Goal: Obtain resource: Download file/media

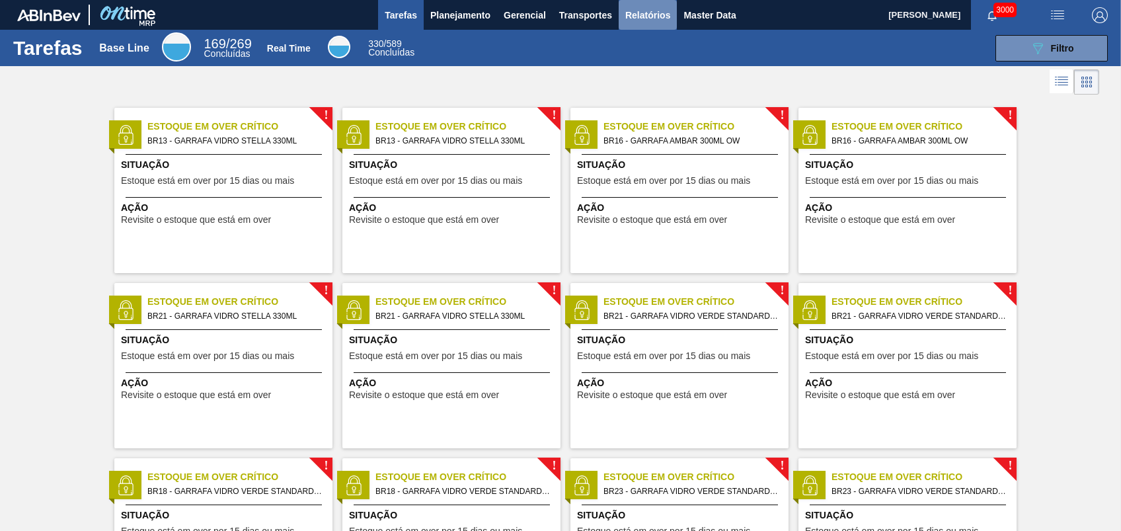
click at [651, 19] on span "Relatórios" at bounding box center [647, 15] width 45 height 16
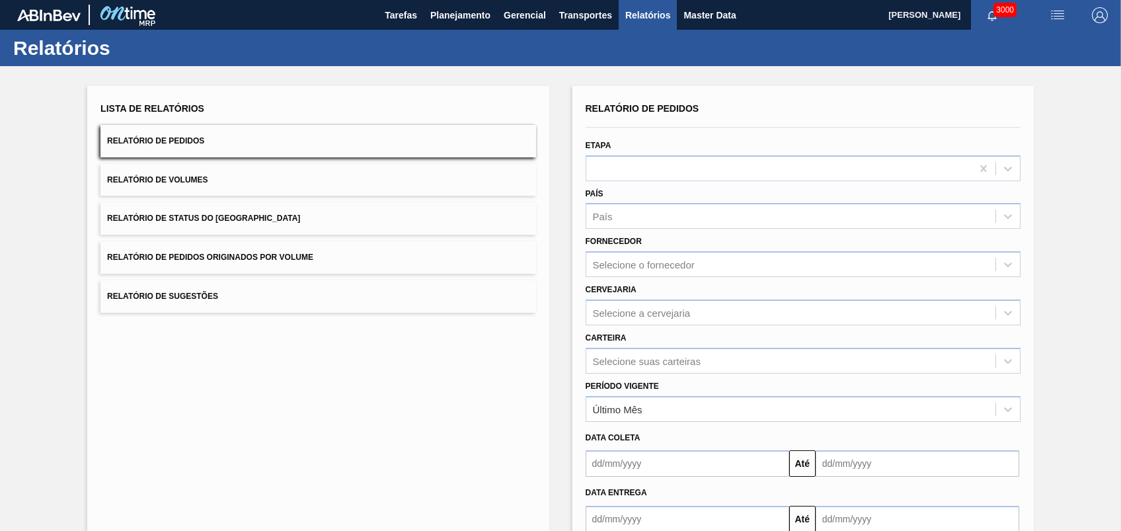
click at [219, 256] on span "Relatório de Pedidos Originados por Volume" at bounding box center [210, 257] width 206 height 9
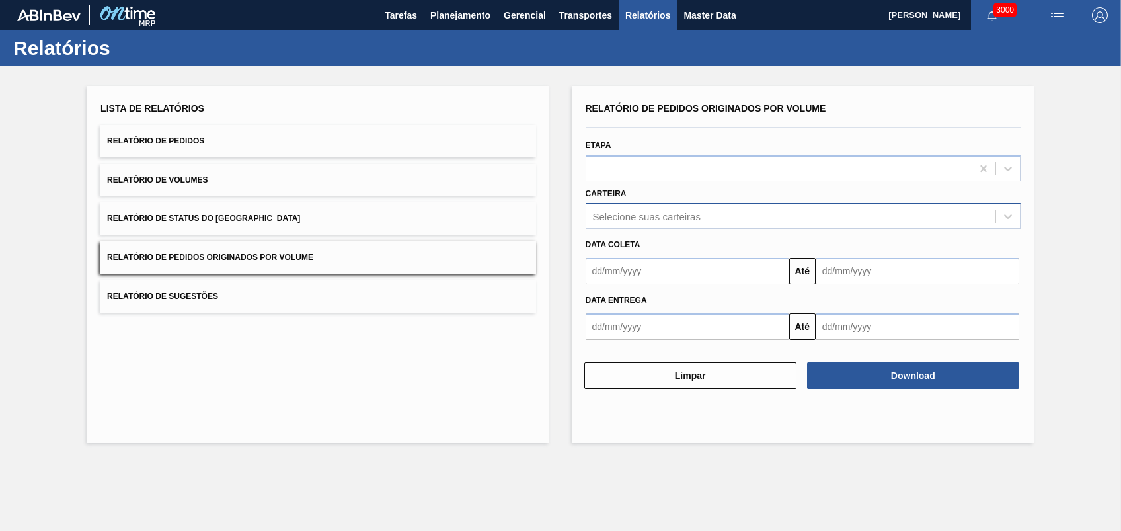
click at [630, 211] on div "Selecione suas carteiras" at bounding box center [647, 216] width 108 height 11
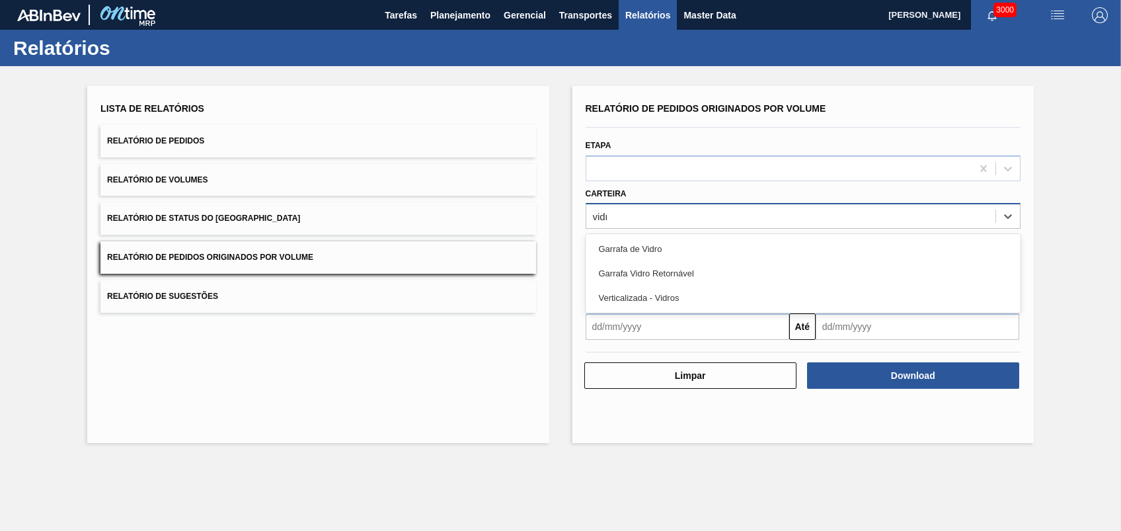
type input "vidro"
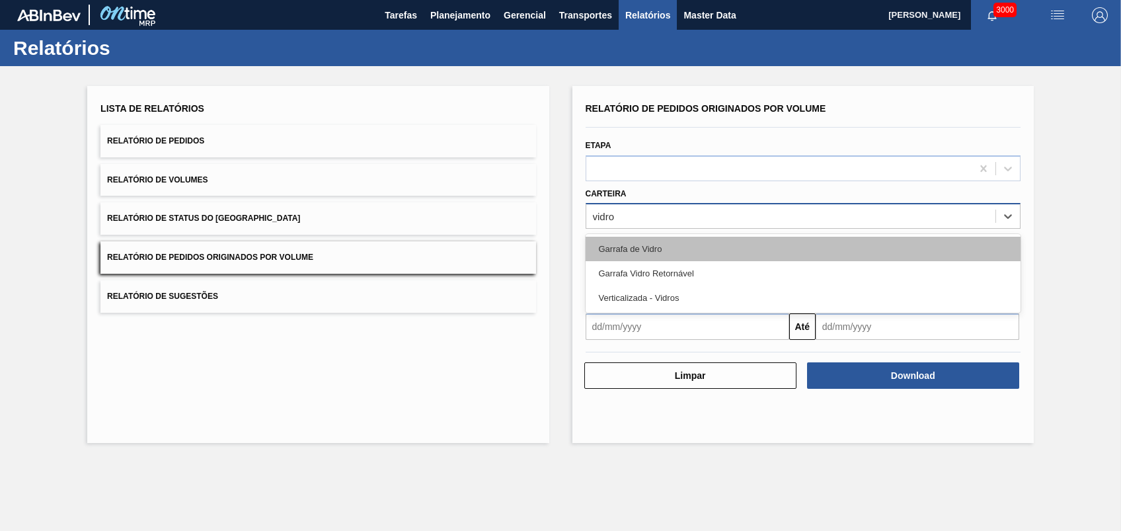
click at [660, 258] on div "Garrafa de Vidro" at bounding box center [803, 249] width 435 height 24
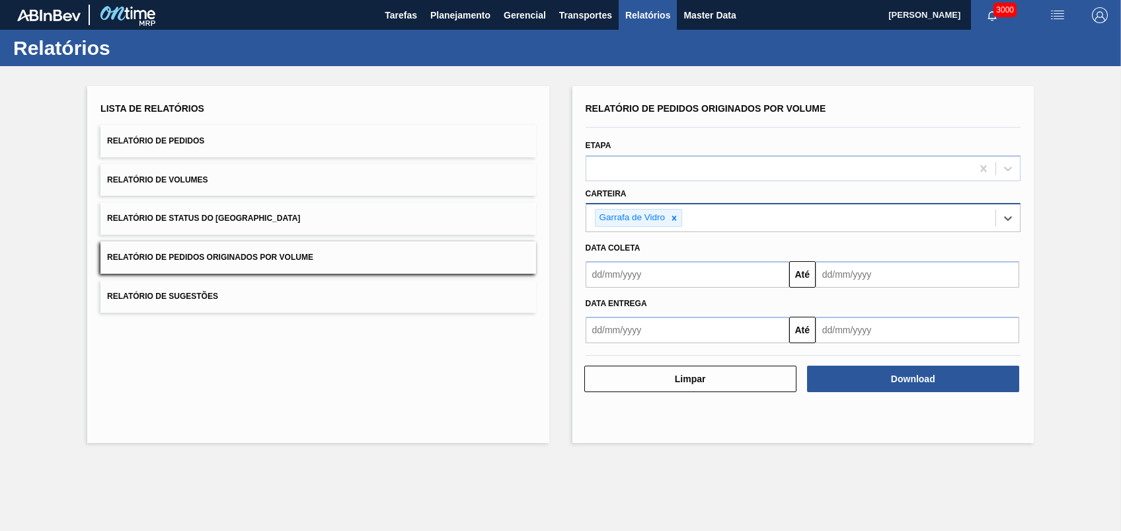
click at [661, 264] on input "text" at bounding box center [688, 274] width 204 height 26
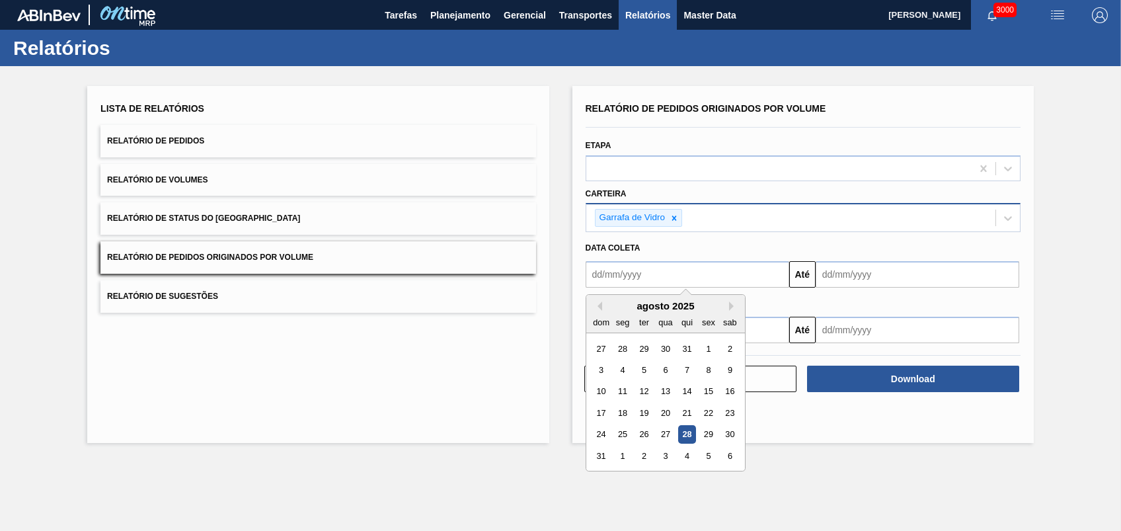
type input "[DATE]"
click at [866, 276] on input "[DATE]" at bounding box center [918, 274] width 204 height 26
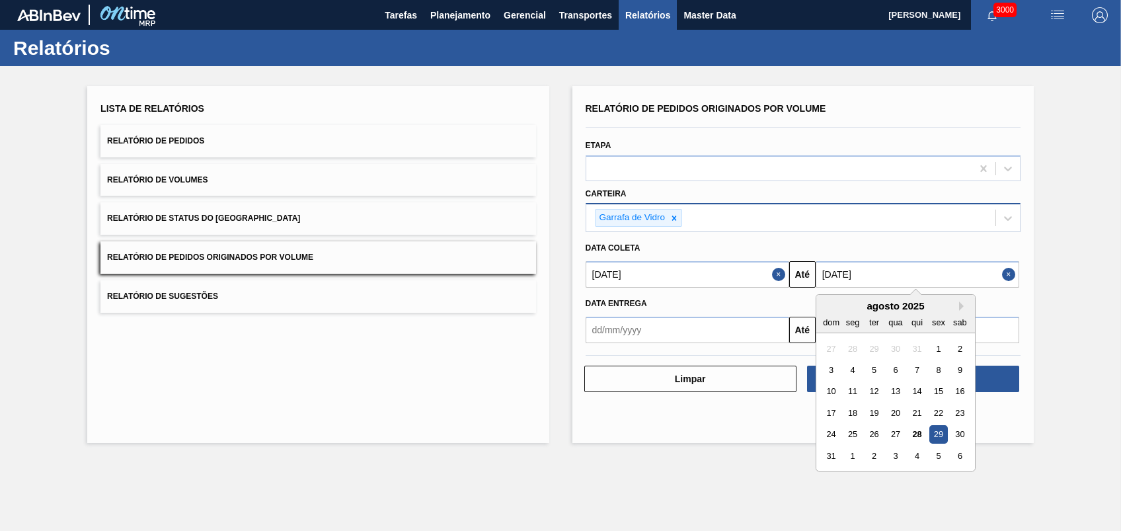
click at [1058, 440] on div "Lista de Relatórios Relatório de Pedidos Relatório de Volumes Relatório de Stat…" at bounding box center [560, 262] width 1121 height 393
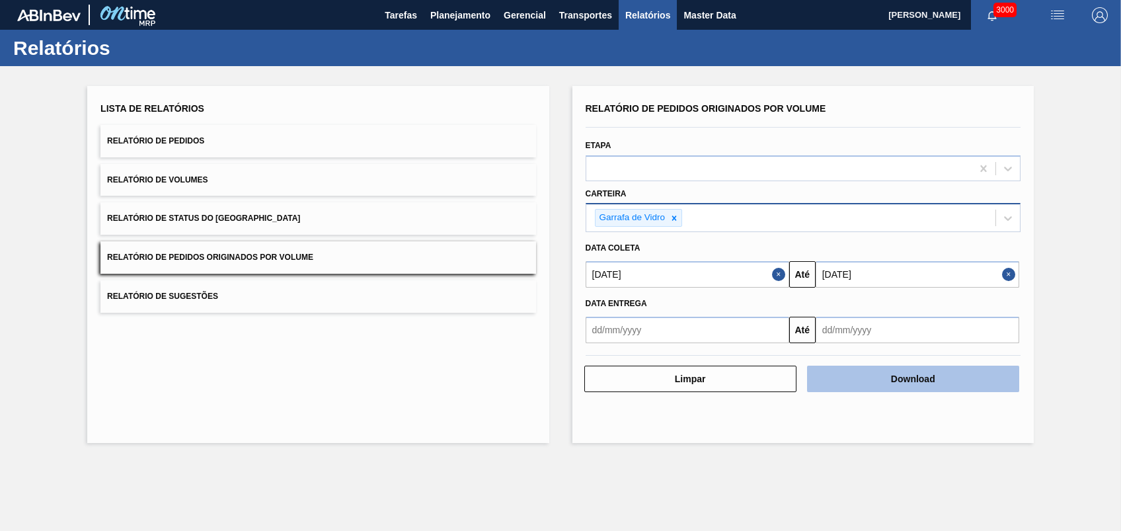
click at [942, 385] on button "Download" at bounding box center [913, 379] width 212 height 26
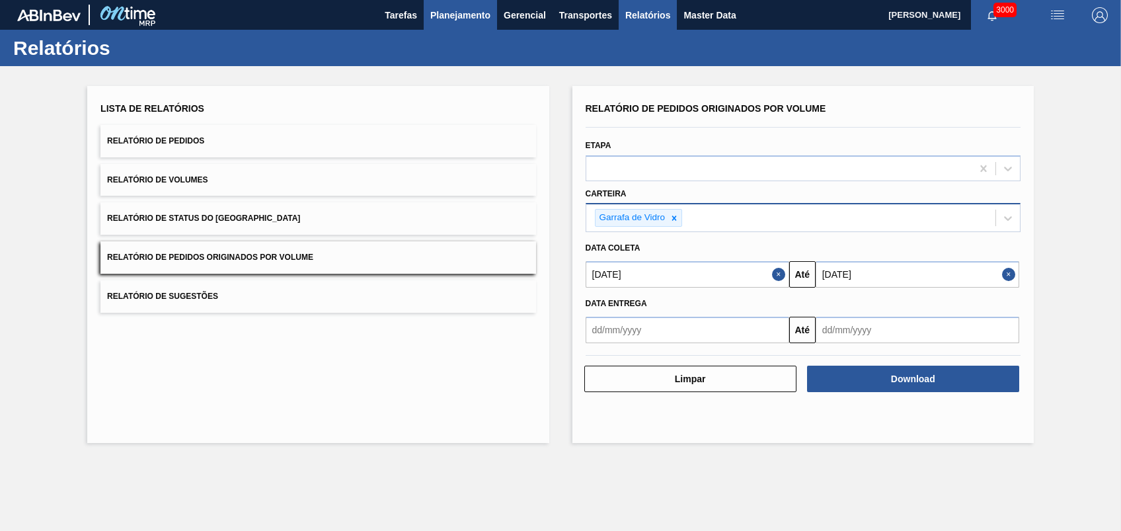
click at [455, 0] on button "Planejamento" at bounding box center [460, 15] width 73 height 30
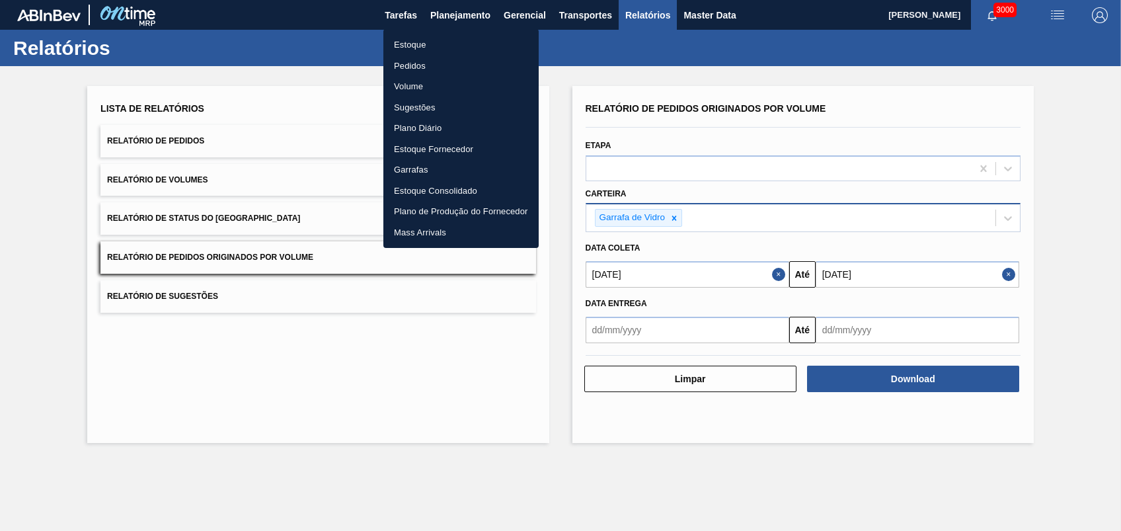
click at [416, 60] on li "Pedidos" at bounding box center [460, 66] width 155 height 21
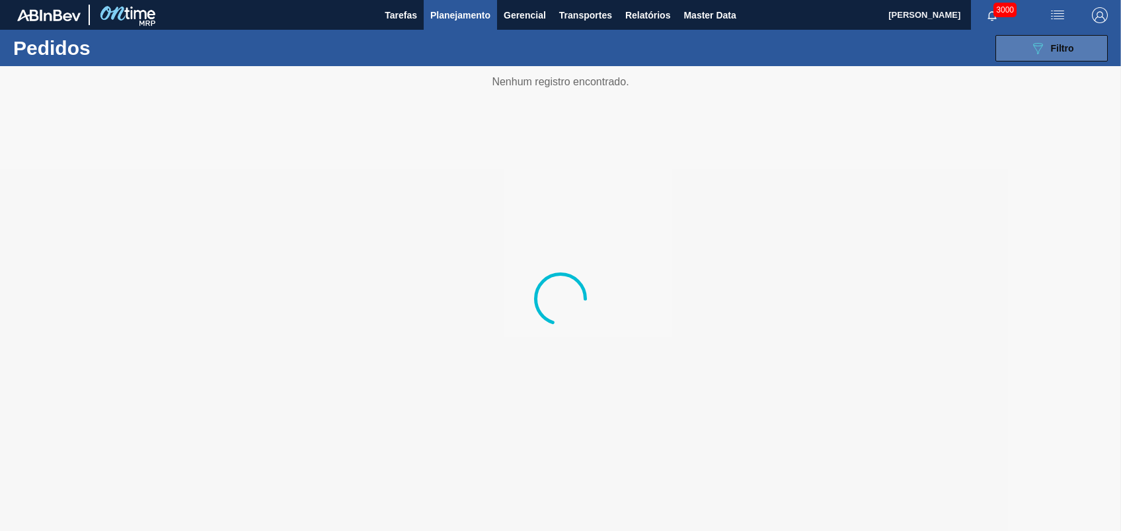
click at [1040, 47] on icon "089F7B8B-B2A5-4AFE-B5C0-19BA573D28AC" at bounding box center [1038, 48] width 16 height 16
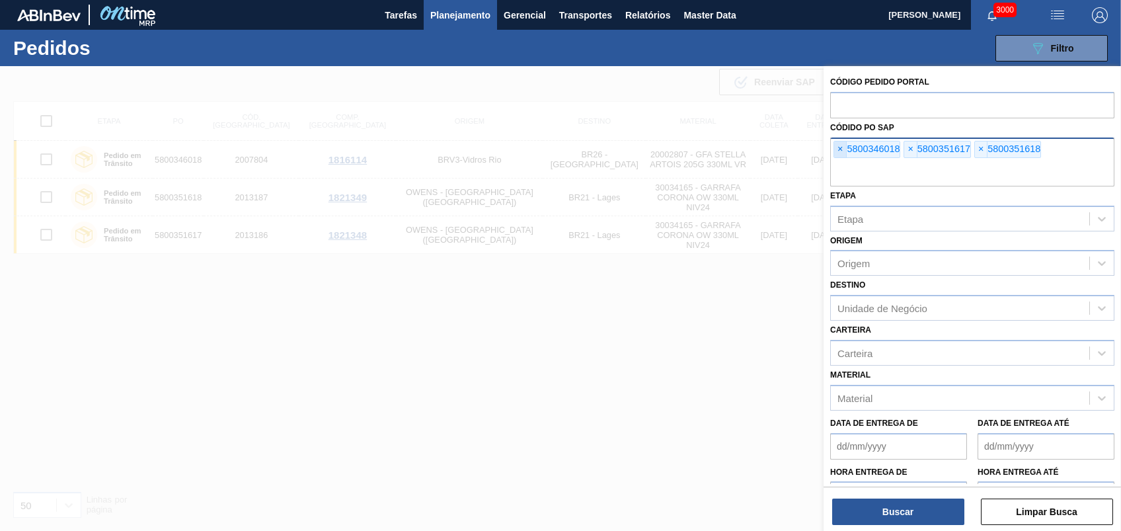
click at [838, 151] on span "×" at bounding box center [840, 149] width 13 height 16
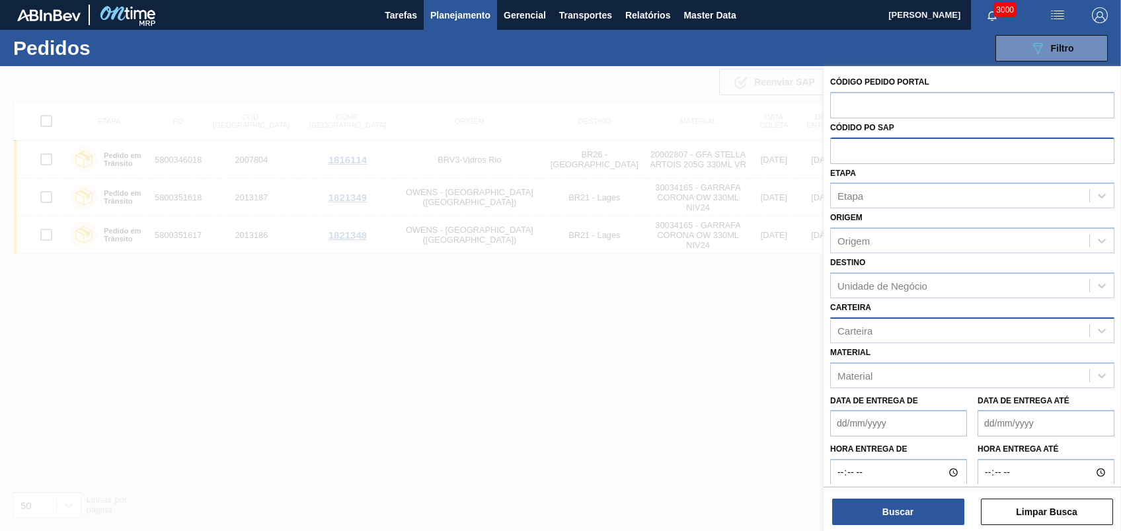
paste input "text"
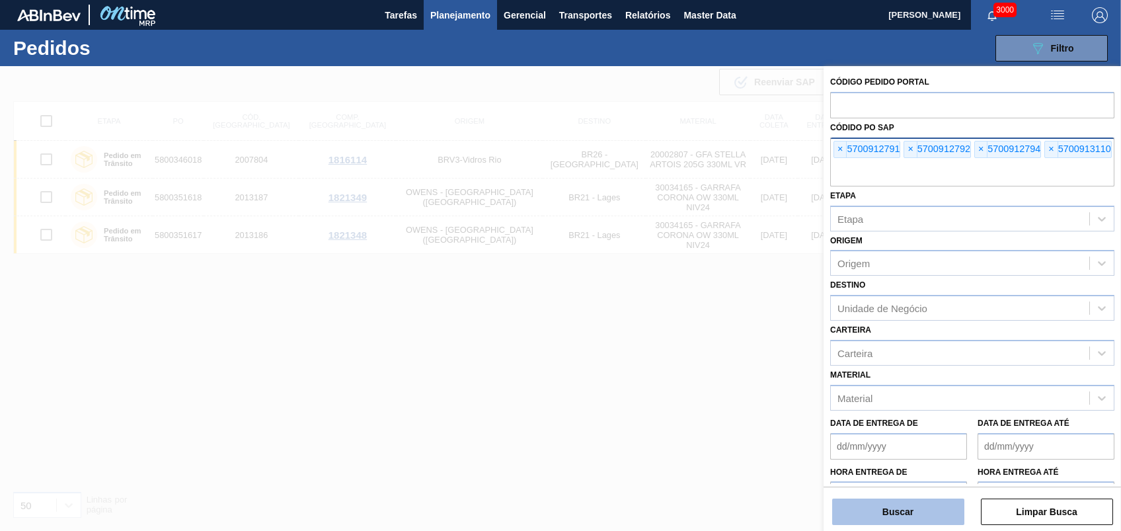
click at [913, 512] on button "Buscar" at bounding box center [898, 512] width 132 height 26
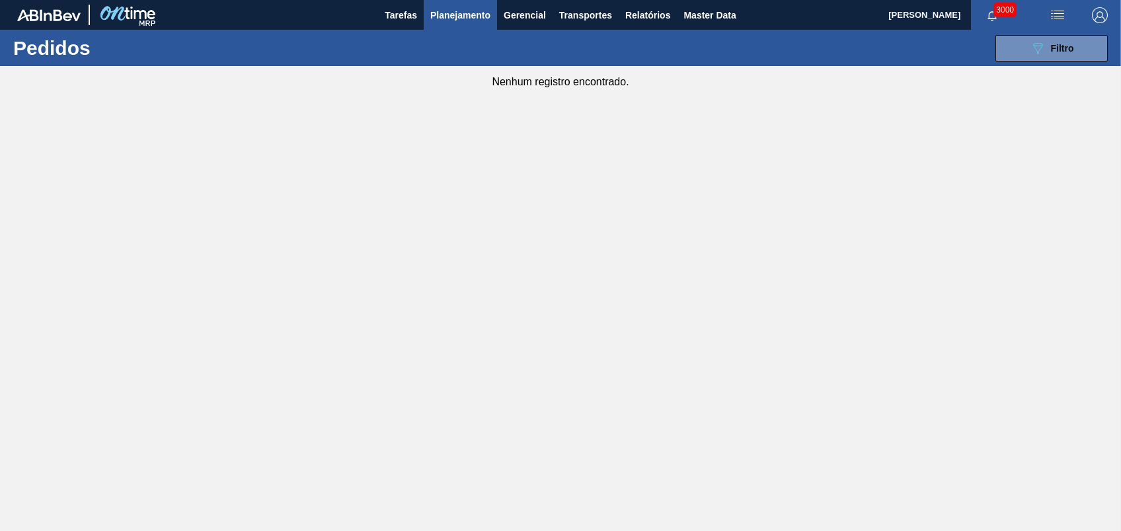
click at [367, 0] on html "Tarefas Planejamento Gerencial Transportes Relatórios Master Data [PERSON_NAME]…" at bounding box center [560, 0] width 1121 height 0
